Goal: Task Accomplishment & Management: Use online tool/utility

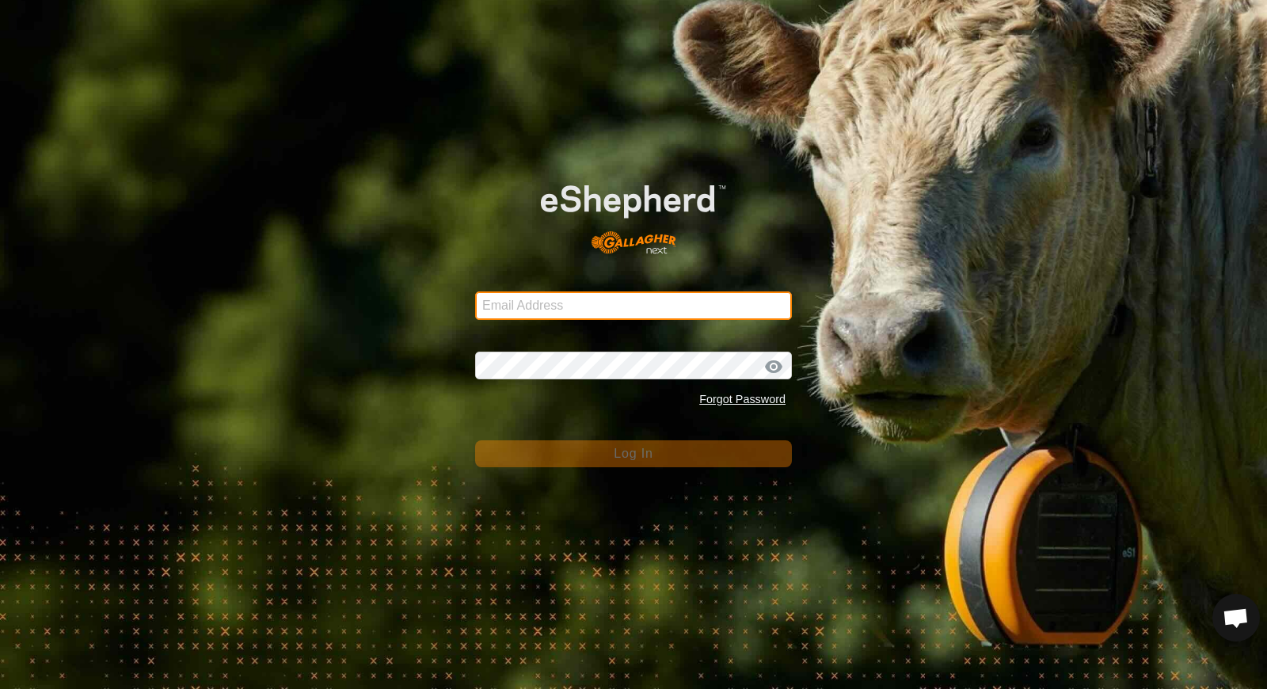
click at [688, 299] on input "Email Address" at bounding box center [633, 305] width 317 height 29
type input "[EMAIL_ADDRESS][DOMAIN_NAME]"
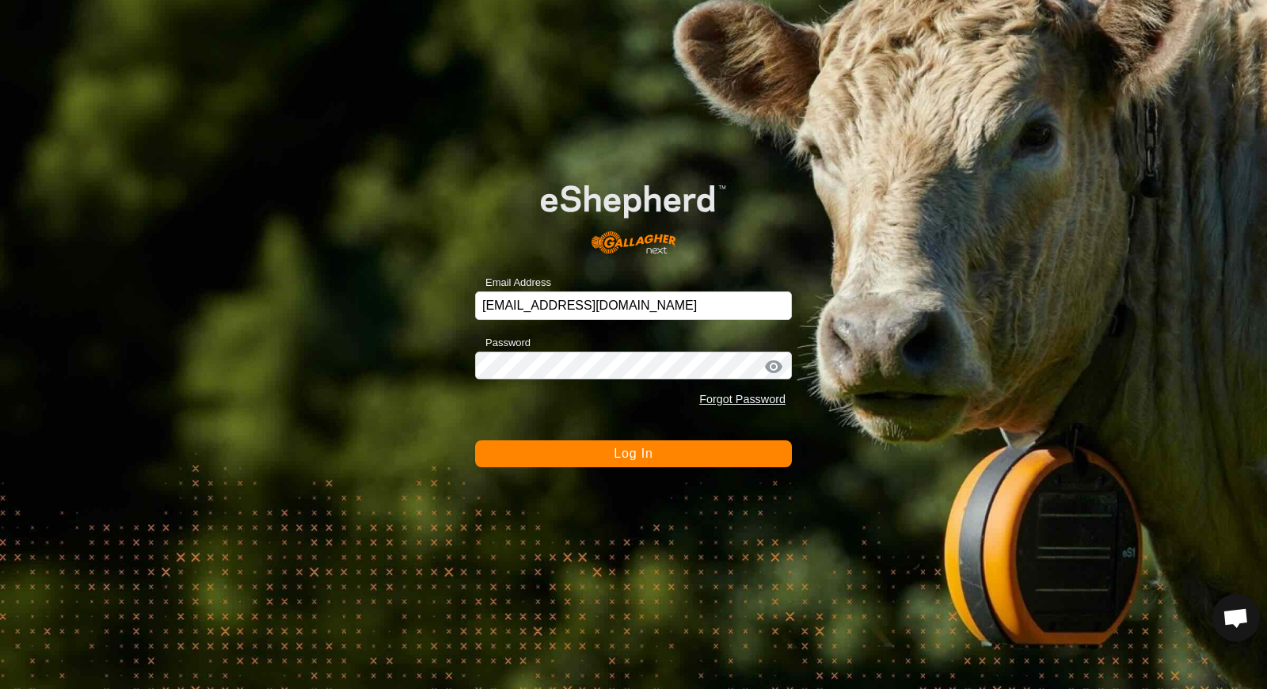
click at [623, 457] on span "Log In" at bounding box center [633, 453] width 39 height 13
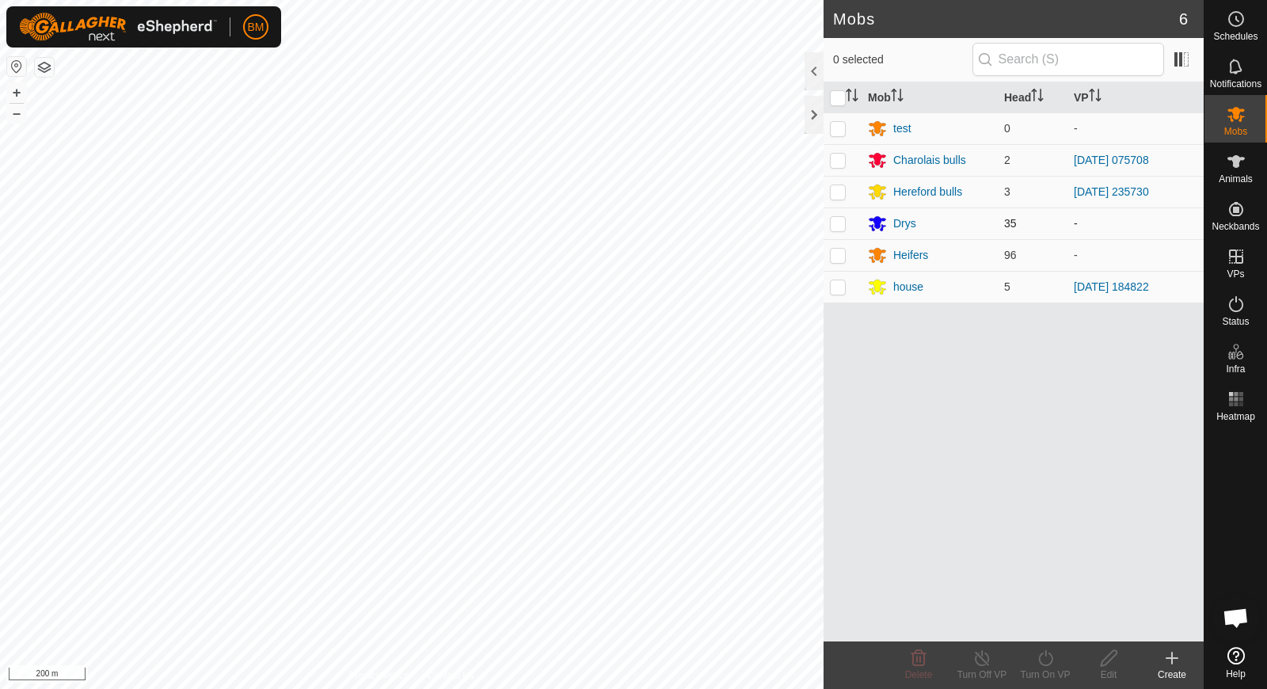
click at [839, 220] on p-checkbox at bounding box center [838, 223] width 16 height 13
checkbox input "true"
click at [1044, 668] on div "Turn On VP" at bounding box center [1045, 675] width 63 height 14
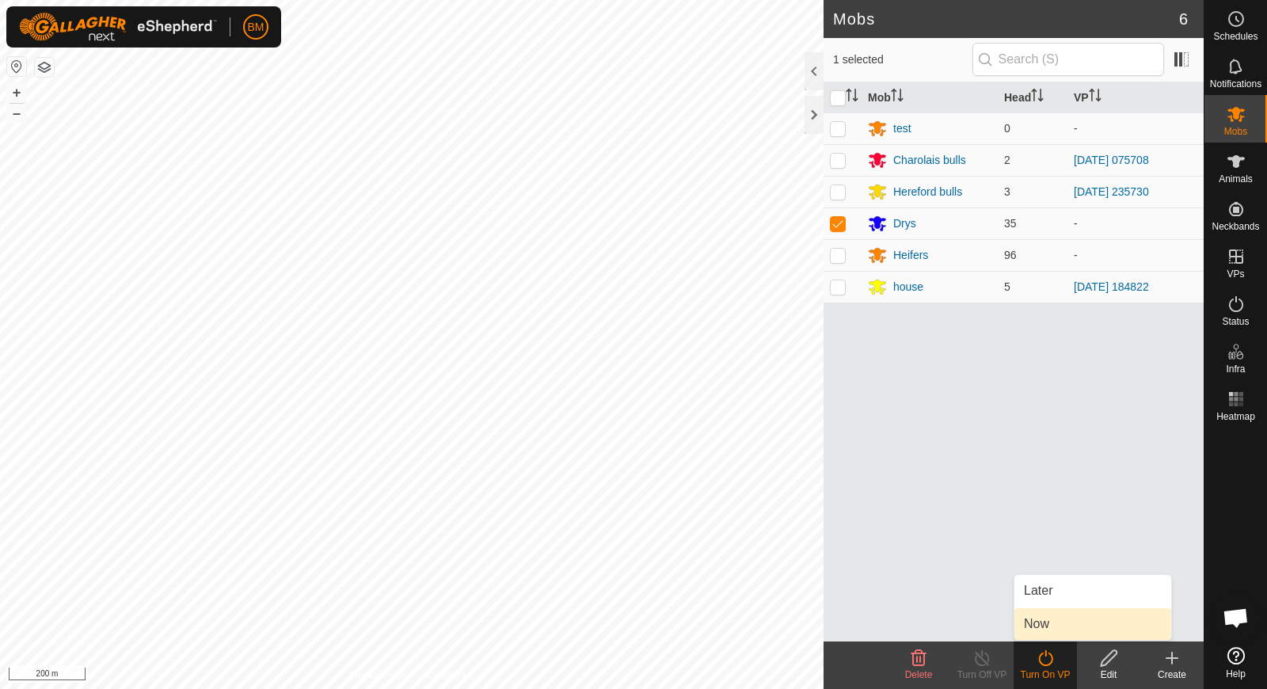
click at [1047, 626] on link "Now" at bounding box center [1093, 624] width 157 height 32
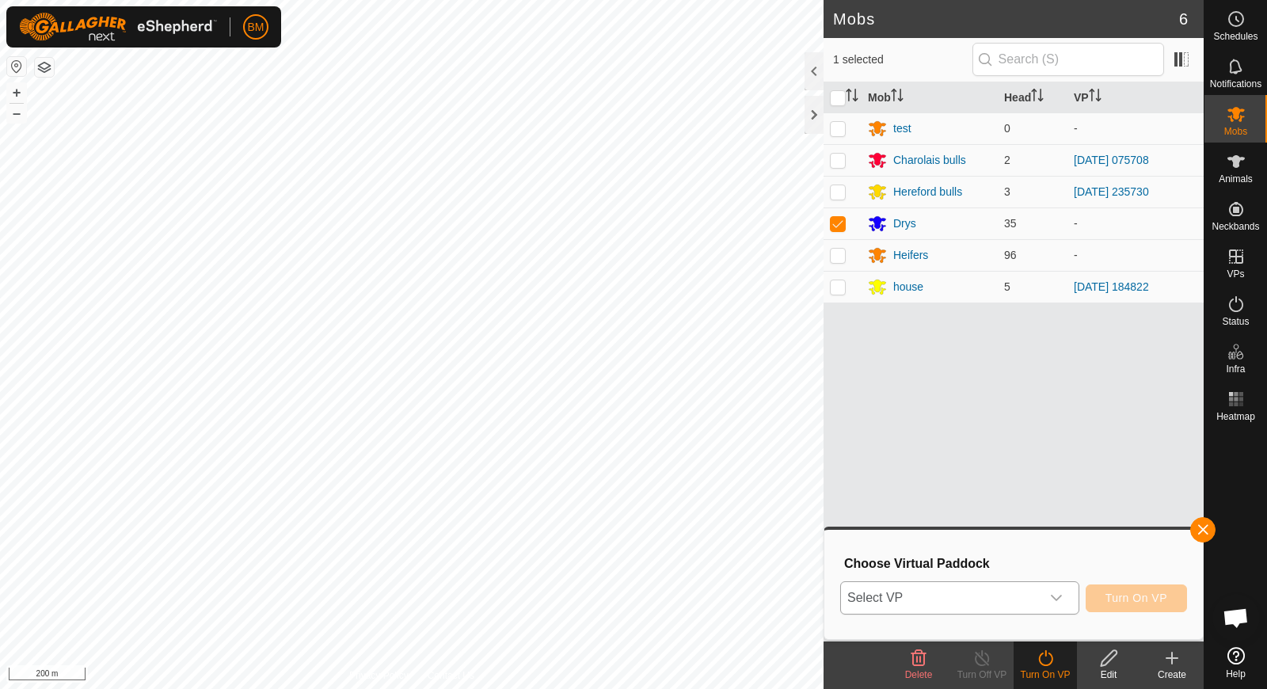
click at [1044, 601] on div "dropdown trigger" at bounding box center [1057, 598] width 32 height 32
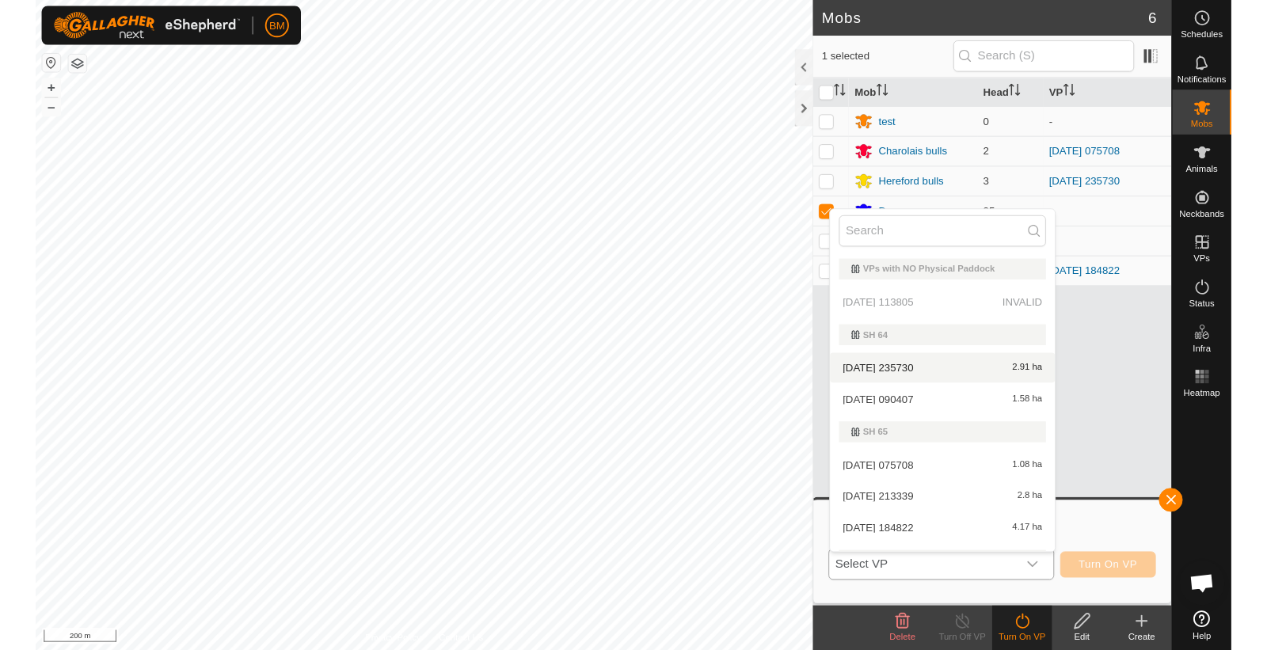
scroll to position [162, 0]
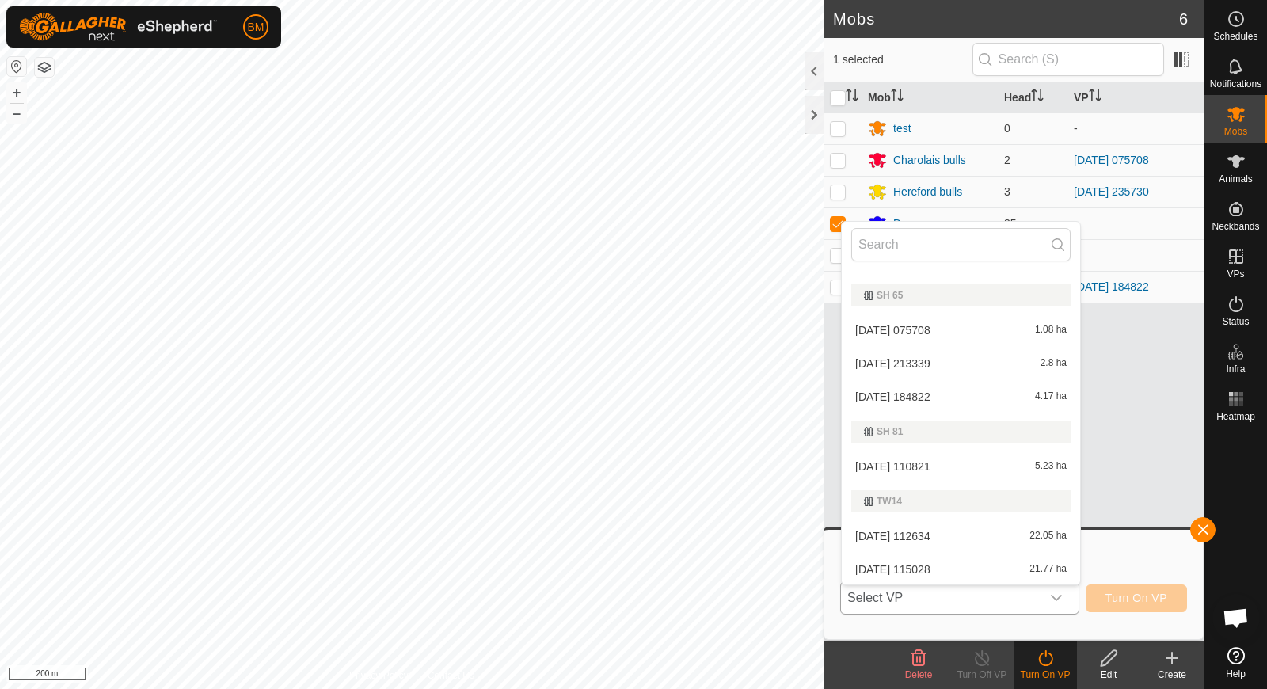
click at [939, 527] on li "[DATE] 112634 22.05 ha" at bounding box center [961, 536] width 238 height 32
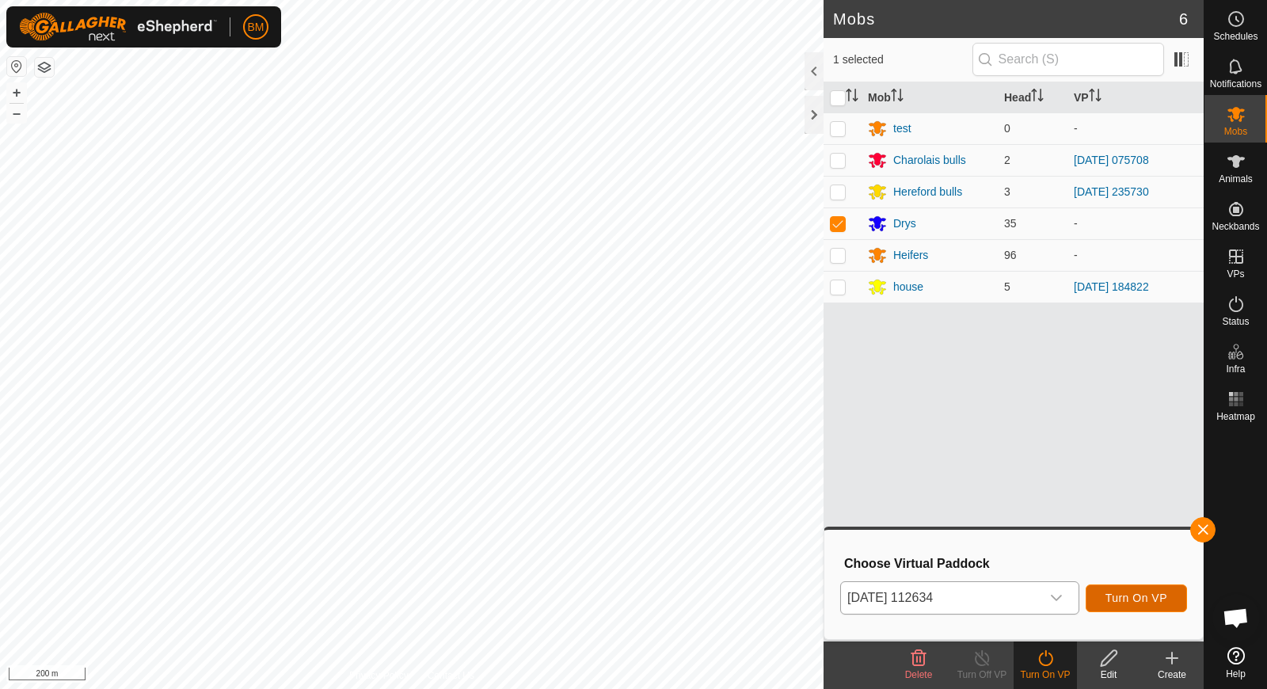
click at [1129, 592] on span "Turn On VP" at bounding box center [1137, 598] width 62 height 13
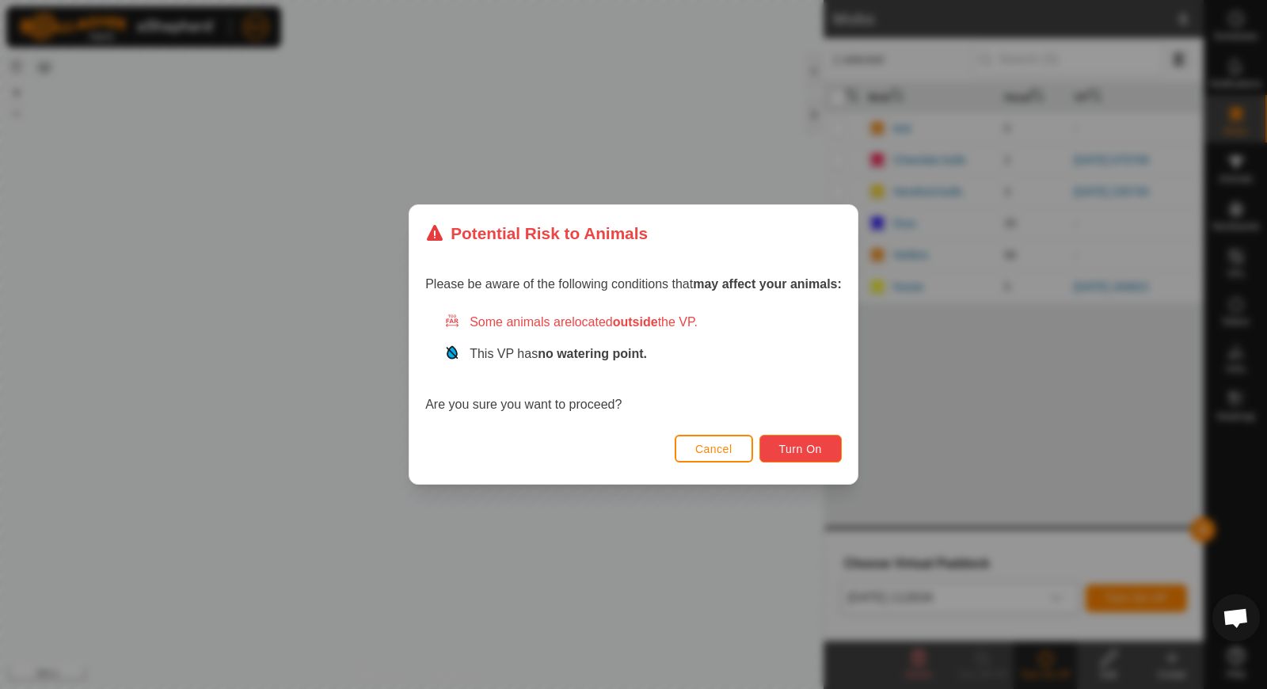
click at [789, 451] on span "Turn On" at bounding box center [800, 449] width 43 height 13
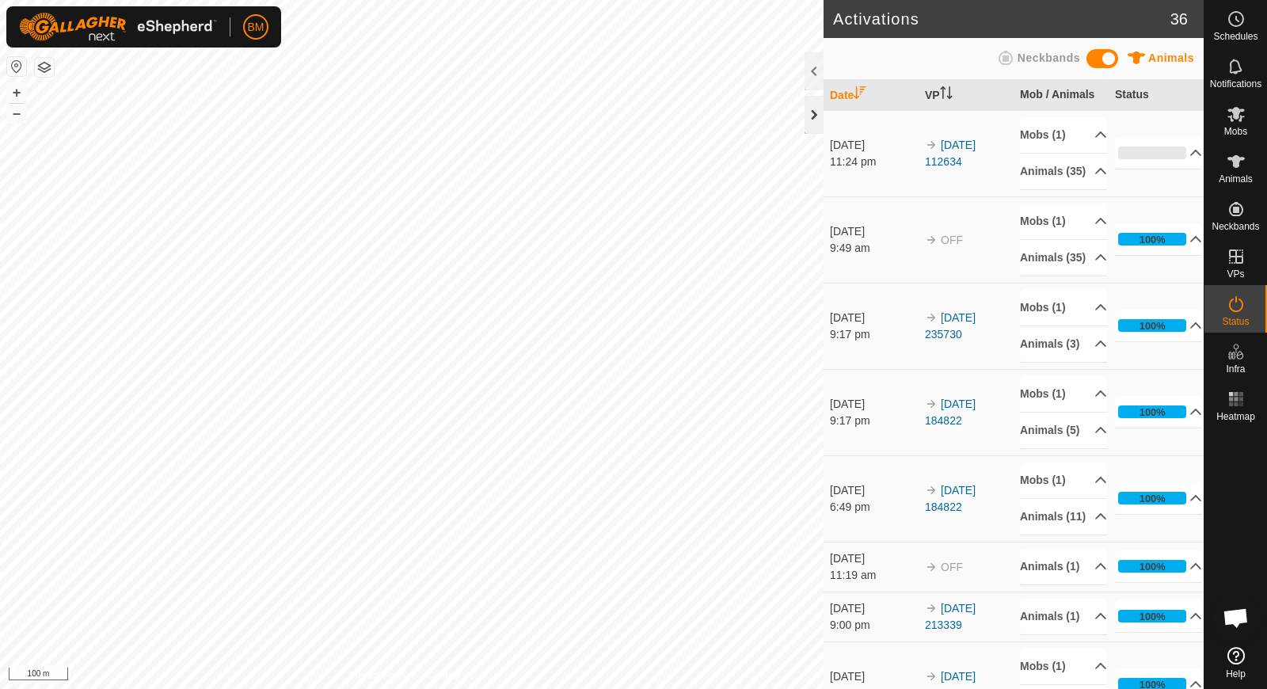
click at [808, 115] on div at bounding box center [814, 115] width 19 height 38
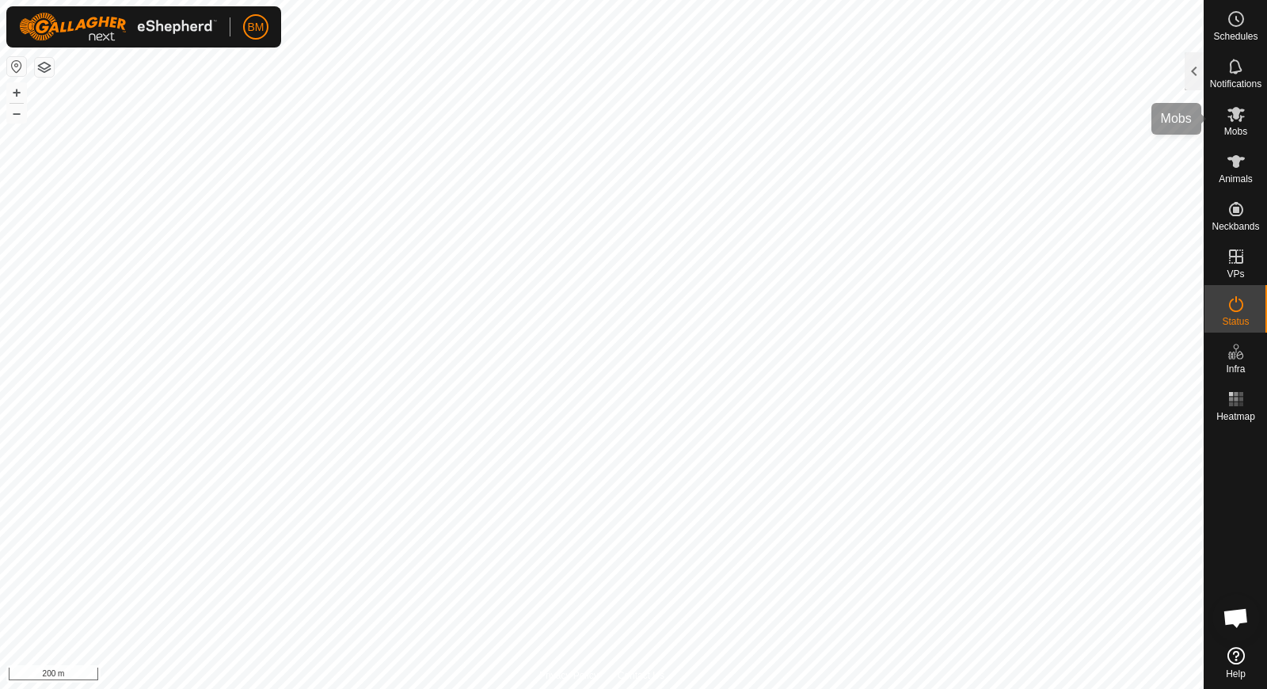
click at [1256, 130] on div "Mobs" at bounding box center [1236, 119] width 63 height 48
click at [1198, 74] on div at bounding box center [1194, 71] width 19 height 38
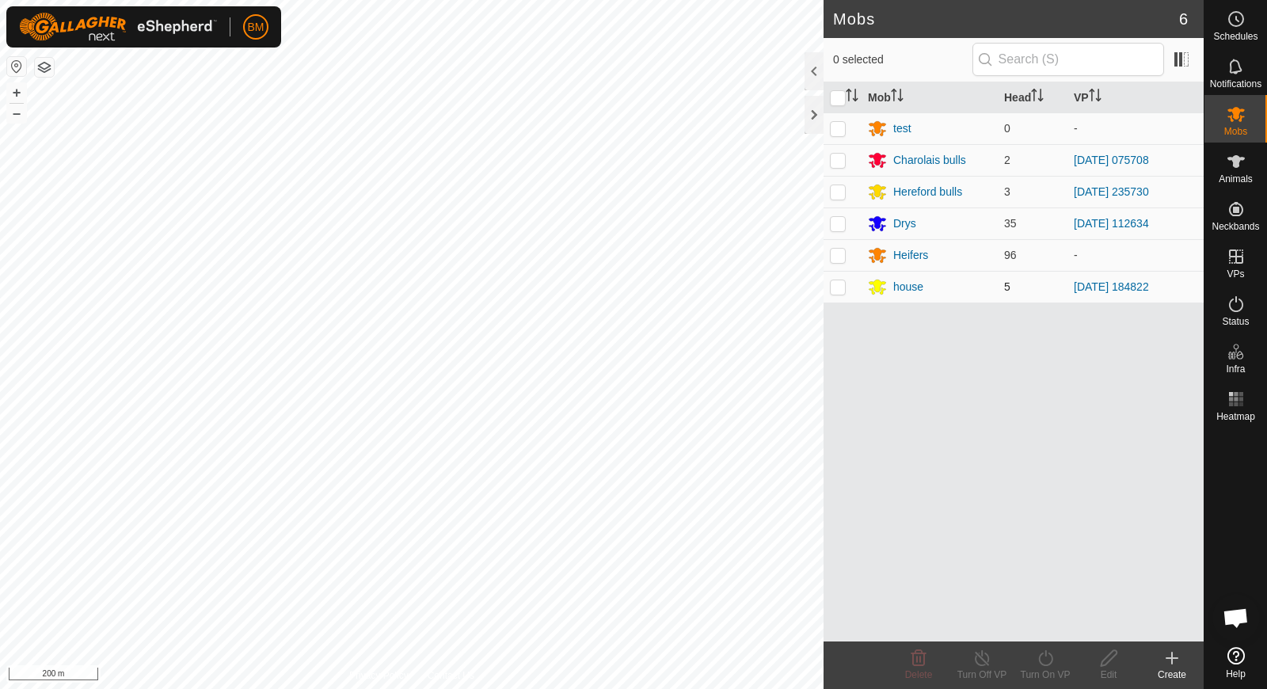
click at [839, 287] on p-checkbox at bounding box center [838, 286] width 16 height 13
checkbox input "true"
click at [976, 662] on icon at bounding box center [982, 658] width 14 height 16
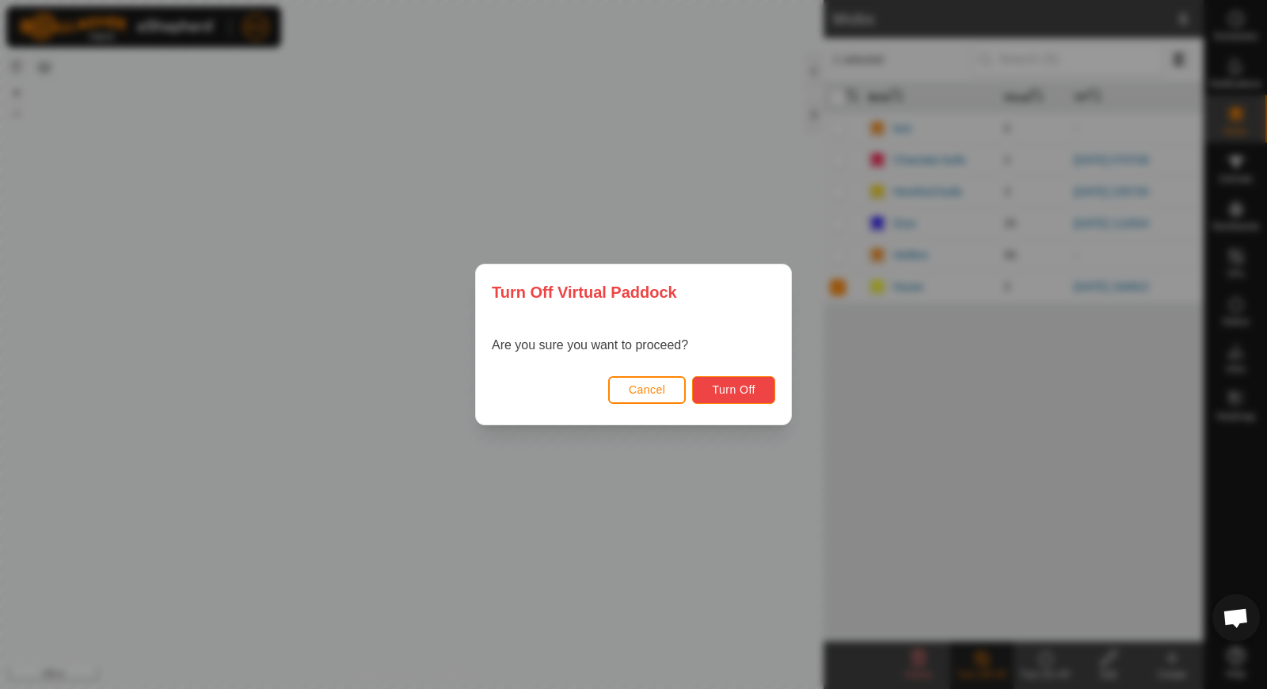
click at [741, 394] on span "Turn Off" at bounding box center [734, 389] width 44 height 13
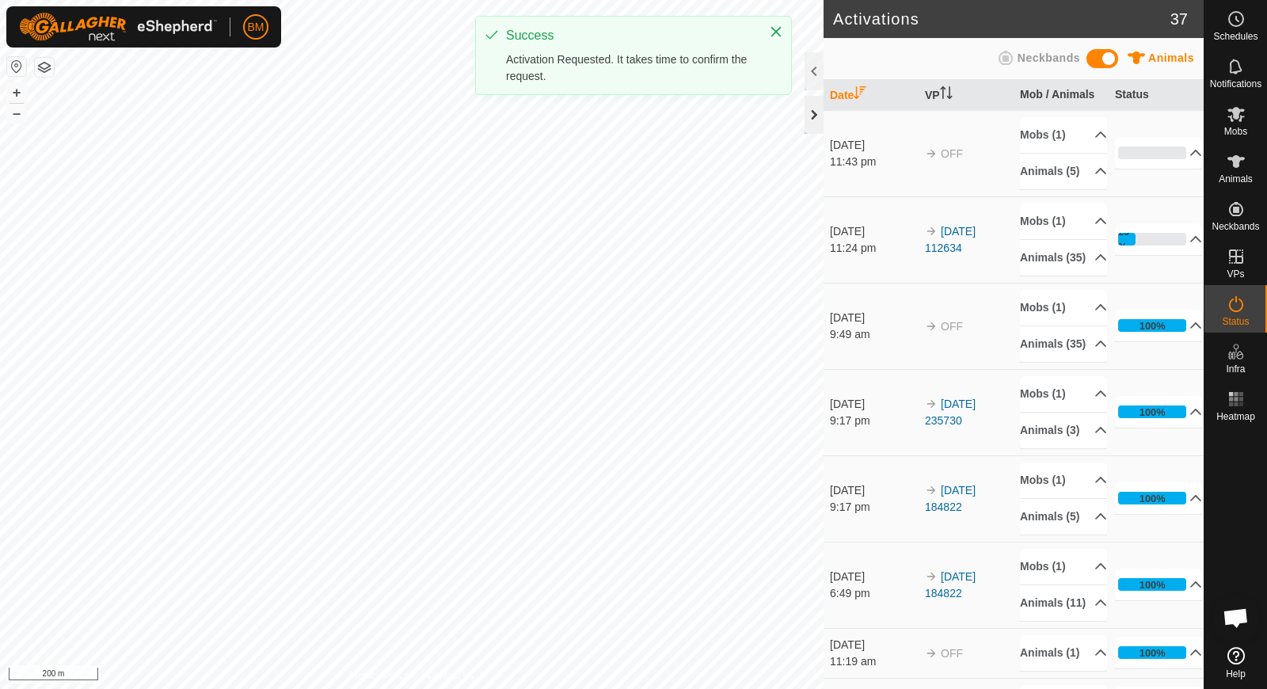
click at [820, 112] on div at bounding box center [814, 115] width 19 height 38
